Goal: Check status: Check status

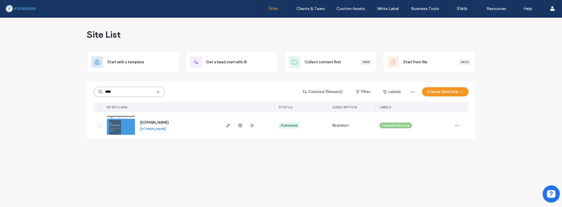
drag, startPoint x: 134, startPoint y: 89, endPoint x: 94, endPoint y: 93, distance: 40.1
click at [94, 93] on input "****" at bounding box center [128, 92] width 71 height 10
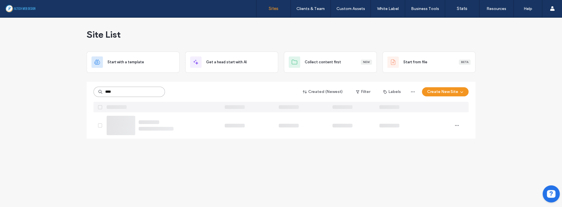
type input "****"
click at [166, 129] on link "www.astroconstructiondesign.com" at bounding box center [153, 129] width 26 height 4
drag, startPoint x: 123, startPoint y: 91, endPoint x: 87, endPoint y: 89, distance: 36.6
click at [87, 90] on div "**** Created (Newest) Filter Labels Create New Site SITES (1/686) STATUS SUBSCR…" at bounding box center [281, 110] width 388 height 57
click at [166, 129] on link "www.fonteboacarpentry.com" at bounding box center [153, 129] width 26 height 4
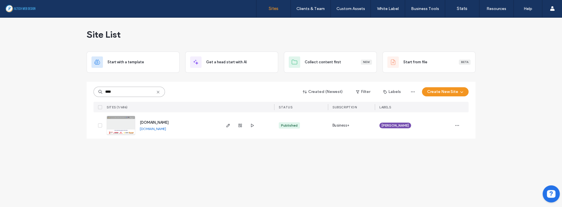
drag, startPoint x: 129, startPoint y: 94, endPoint x: 53, endPoint y: 78, distance: 77.8
click at [53, 78] on div "Site List Start with a template Get a head start with AI Collect content first …" at bounding box center [281, 112] width 562 height 190
type input "***"
click at [239, 124] on icon "button" at bounding box center [240, 125] width 5 height 5
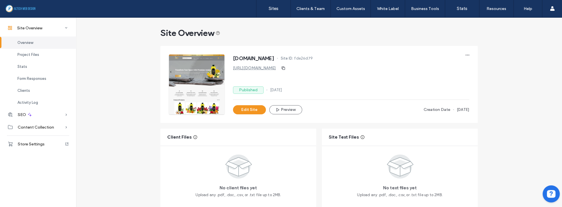
scroll to position [49, 0]
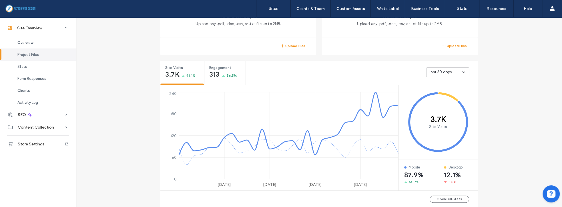
scroll to position [179, 0]
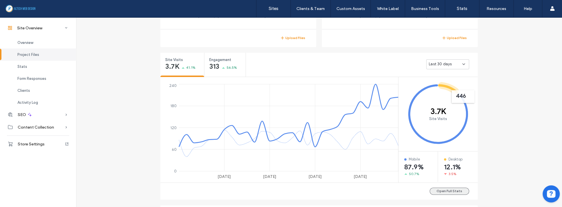
click at [444, 190] on button "Open Full Stats" at bounding box center [448, 191] width 39 height 7
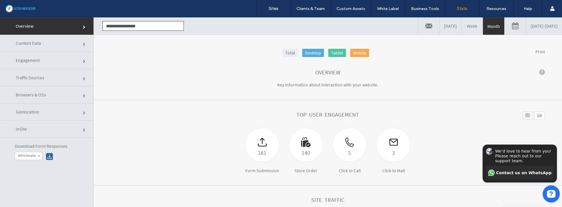
click at [83, 112] on span "Geolocation" at bounding box center [84, 113] width 3 height 3
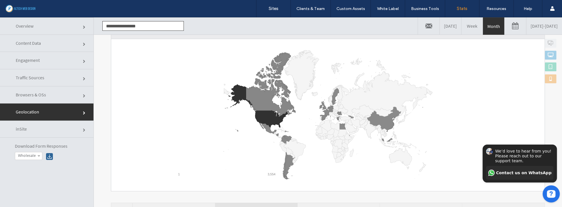
scroll to position [98, 0]
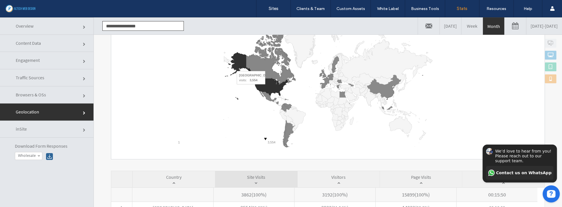
click at [267, 88] on icon "A chart." at bounding box center [271, 87] width 33 height 17
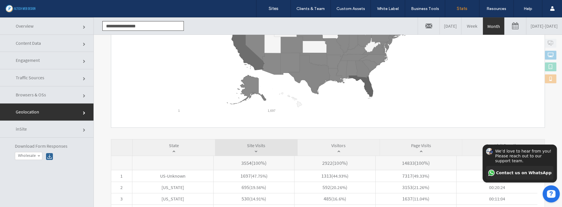
scroll to position [179, 0]
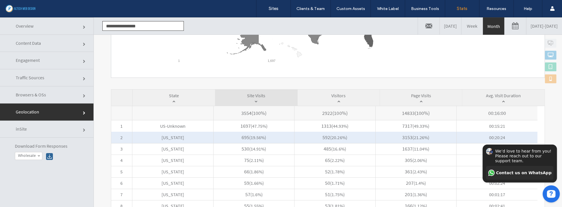
click at [171, 139] on span "[US_STATE]" at bounding box center [172, 137] width 81 height 11
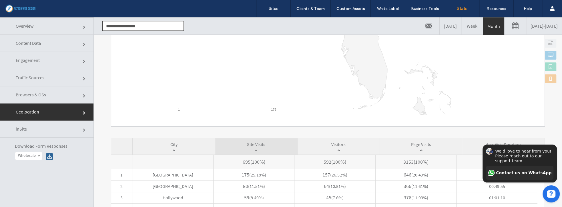
scroll to position [211, 0]
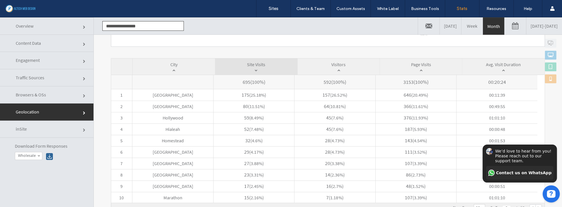
click at [83, 77] on span "Traffic Sources" at bounding box center [84, 78] width 3 height 3
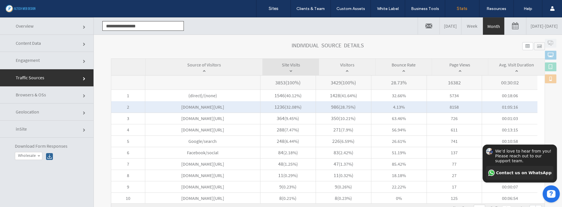
scroll to position [257, 0]
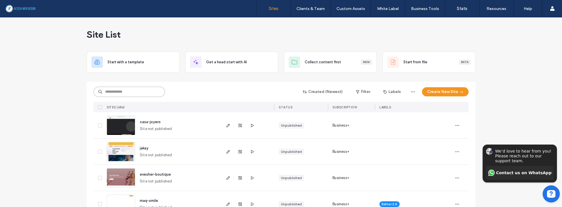
click at [115, 94] on input at bounding box center [128, 92] width 71 height 10
click at [144, 92] on input at bounding box center [128, 92] width 71 height 10
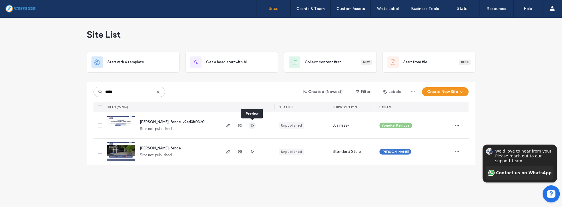
click at [251, 125] on use "button" at bounding box center [252, 125] width 3 height 3
click at [251, 124] on icon "button" at bounding box center [252, 125] width 5 height 5
drag, startPoint x: 139, startPoint y: 92, endPoint x: 87, endPoint y: 91, distance: 51.4
click at [87, 91] on div "***** Created (Newest) Filter Labels Create New Site SITES (2/686) STATUS SUBSC…" at bounding box center [281, 123] width 388 height 83
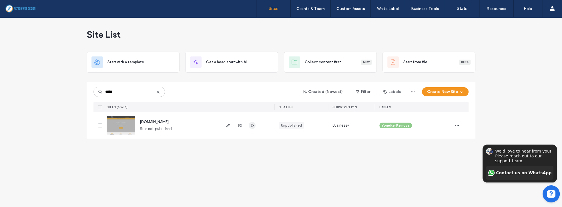
click at [250, 126] on icon "button" at bounding box center [252, 125] width 5 height 5
drag, startPoint x: 84, startPoint y: 91, endPoint x: 72, endPoint y: 90, distance: 11.5
click at [72, 90] on div "Site List Start with a template Get a head start with AI Collect content first …" at bounding box center [281, 112] width 562 height 190
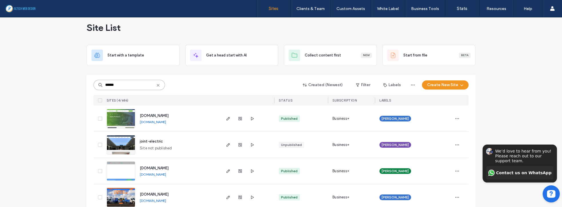
scroll to position [17, 0]
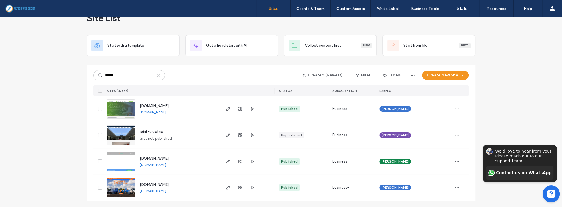
click at [163, 190] on link "www.dayronselectric.com" at bounding box center [153, 191] width 26 height 4
click at [160, 165] on link "www.mwattselectric.com" at bounding box center [153, 165] width 26 height 4
drag, startPoint x: 135, startPoint y: 75, endPoint x: 62, endPoint y: 73, distance: 73.7
click at [60, 74] on div "Site List Start with a template Get a head start with AI Collect content first …" at bounding box center [281, 104] width 562 height 207
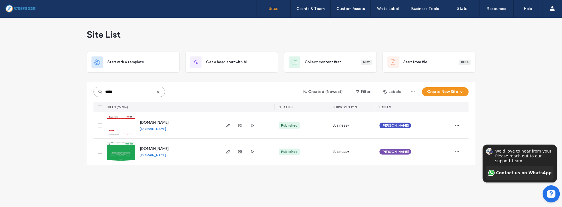
scroll to position [0, 0]
click at [166, 129] on link "www.championseptictank.com" at bounding box center [153, 129] width 26 height 4
click at [161, 155] on link "www.onmywayseptic.com" at bounding box center [153, 155] width 26 height 4
click at [554, 139] on icon "Hide invitation" at bounding box center [553, 140] width 7 height 7
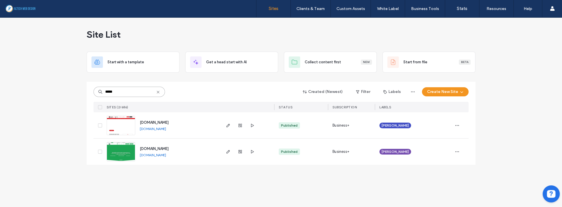
drag, startPoint x: 132, startPoint y: 95, endPoint x: 54, endPoint y: 94, distance: 78.0
click at [54, 94] on div "Site List Start with a template Get a head start with AI Collect content first …" at bounding box center [281, 112] width 562 height 190
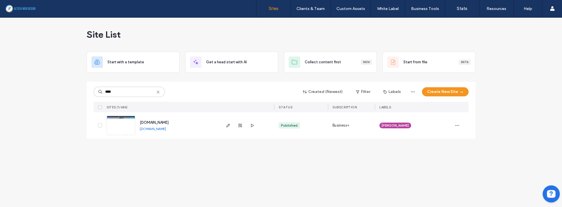
click at [152, 129] on link "www.astroconstructiondesign.com" at bounding box center [153, 129] width 26 height 4
drag, startPoint x: 121, startPoint y: 89, endPoint x: 75, endPoint y: 88, distance: 45.7
click at [75, 89] on div "Site List Start with a template Get a head start with AI Collect content first …" at bounding box center [281, 112] width 562 height 190
click at [166, 129] on link "www.fonteboacarpentry.com" at bounding box center [153, 129] width 26 height 4
drag, startPoint x: 127, startPoint y: 91, endPoint x: 71, endPoint y: 83, distance: 56.4
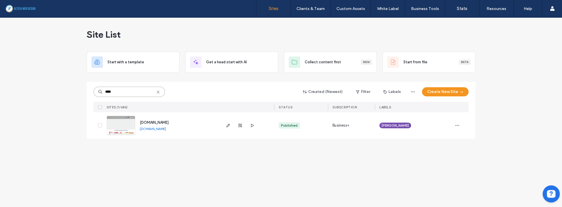
click at [71, 83] on div "Site List Start with a template Get a head start with AI Collect content first …" at bounding box center [281, 112] width 562 height 190
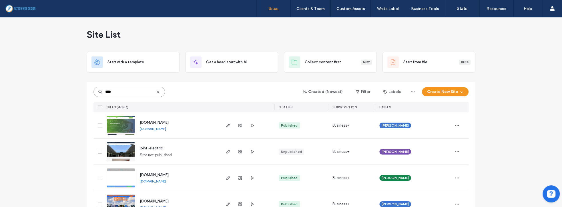
scroll to position [17, 0]
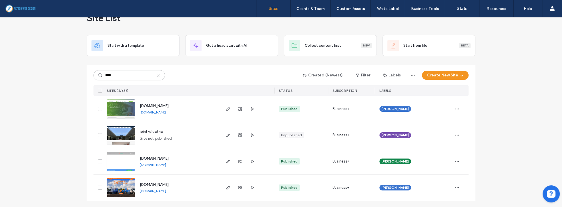
click at [166, 190] on link "www.dayronselectric.com" at bounding box center [153, 191] width 26 height 4
click at [160, 165] on link "www.mwattselectric.com" at bounding box center [153, 165] width 26 height 4
drag, startPoint x: 126, startPoint y: 75, endPoint x: 90, endPoint y: 73, distance: 35.5
click at [90, 73] on div "**** Created (Newest) Filter Labels Create New Site SITES (4/686) STATUS SUBSCR…" at bounding box center [281, 133] width 388 height 136
type input "***"
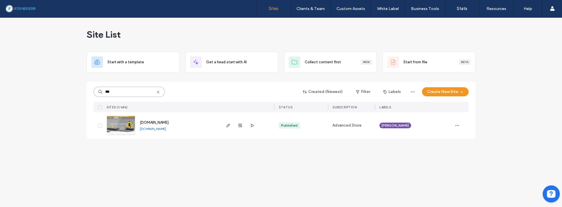
scroll to position [0, 0]
click at [251, 125] on icon "button" at bounding box center [252, 125] width 5 height 5
click at [239, 126] on use "button" at bounding box center [239, 125] width 3 height 3
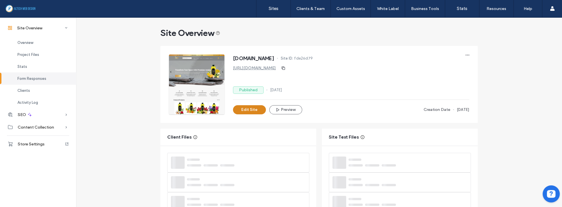
scroll to position [14, 0]
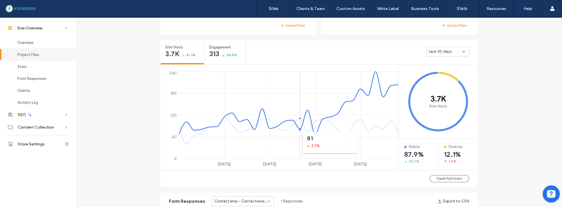
scroll to position [193, 0]
click at [453, 179] on button "Open Full Stats" at bounding box center [448, 177] width 39 height 7
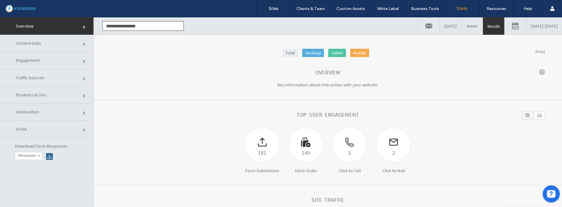
click at [83, 112] on span "Geolocation" at bounding box center [84, 113] width 3 height 3
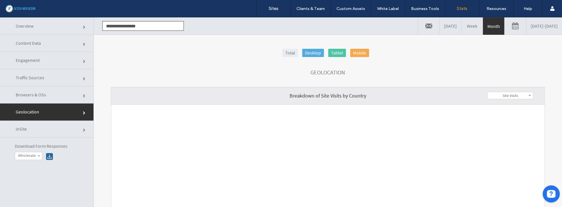
scroll to position [65, 0]
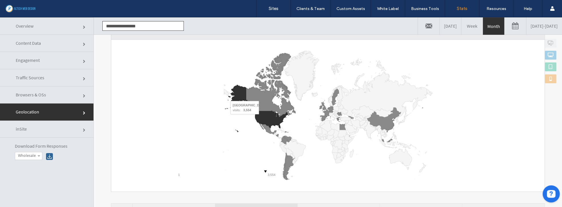
click at [261, 118] on icon "A chart." at bounding box center [271, 119] width 33 height 17
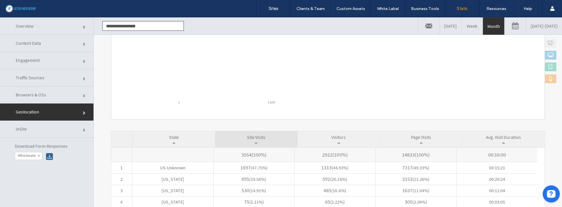
scroll to position [163, 0]
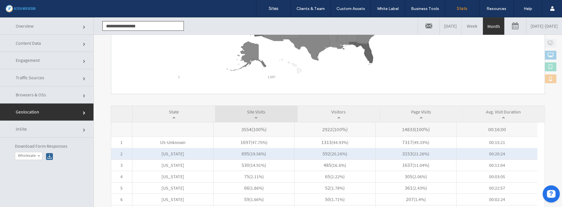
click at [172, 155] on span "[US_STATE]" at bounding box center [172, 153] width 81 height 11
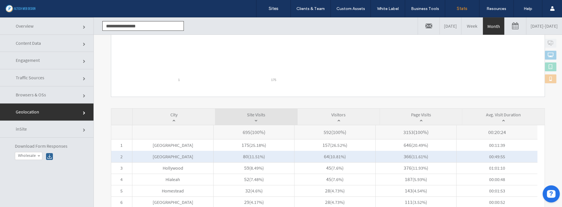
scroll to position [196, 0]
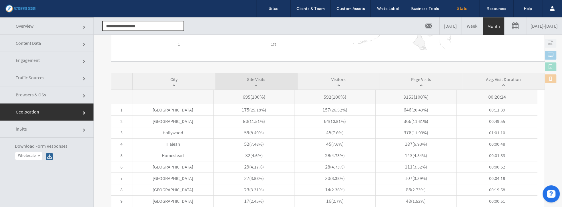
click at [83, 61] on span "Engagement" at bounding box center [84, 61] width 3 height 3
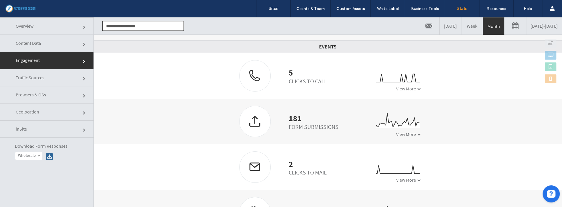
scroll to position [175, 0]
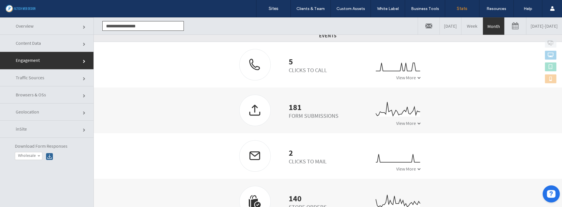
click link "Traffic Sources"
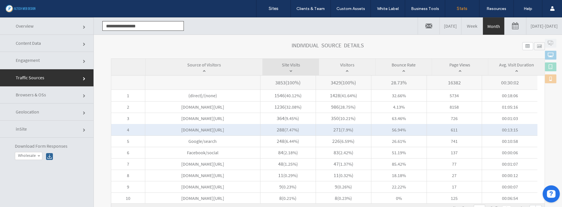
scroll to position [257, 0]
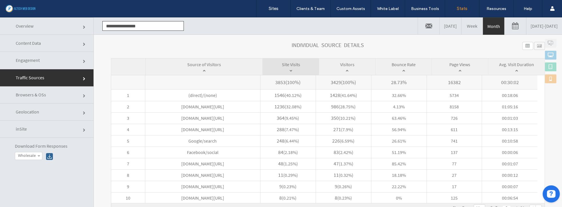
click link "Engagement"
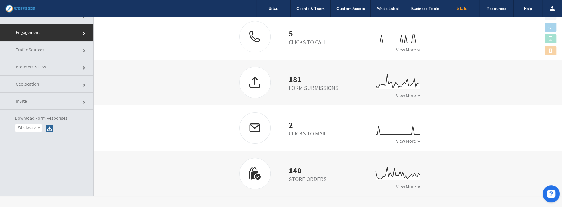
scroll to position [29, 0]
